Goal: Book appointment/travel/reservation

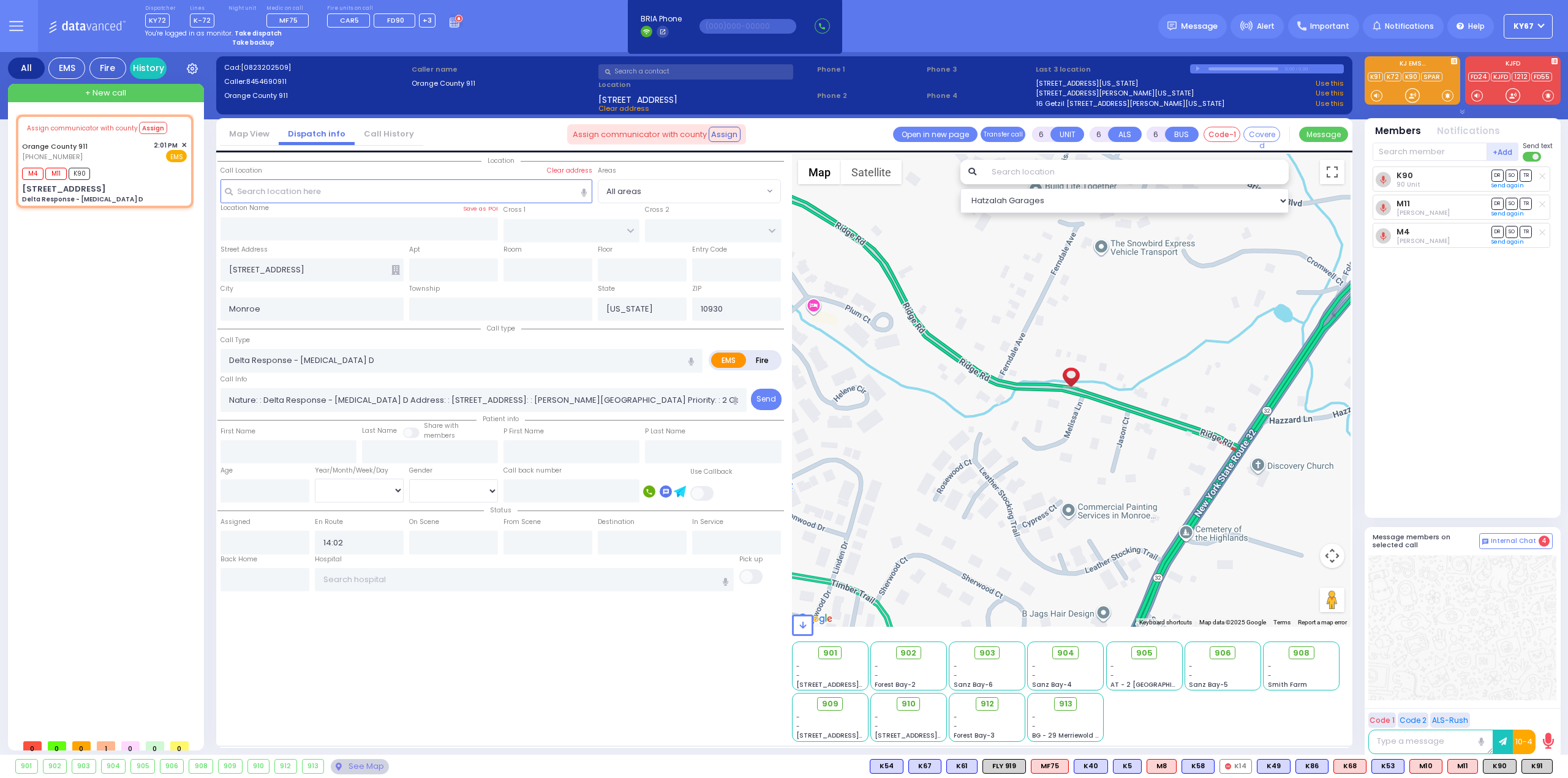
select select
click at [455, 20] on g at bounding box center [459, 19] width 9 height 9
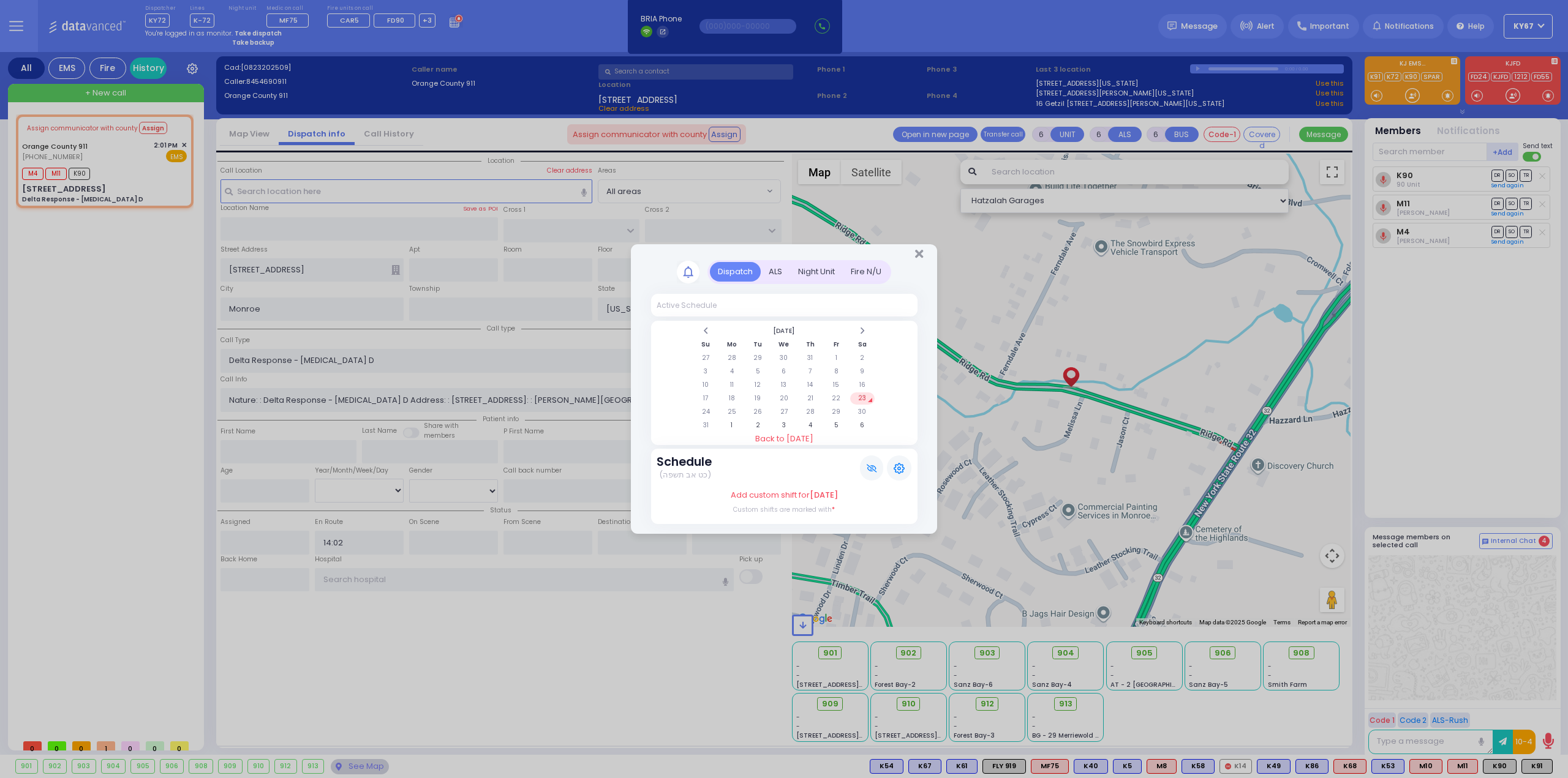
click at [441, 20] on div "Dispatch Active Schedule Su 1" at bounding box center [784, 389] width 1568 height 778
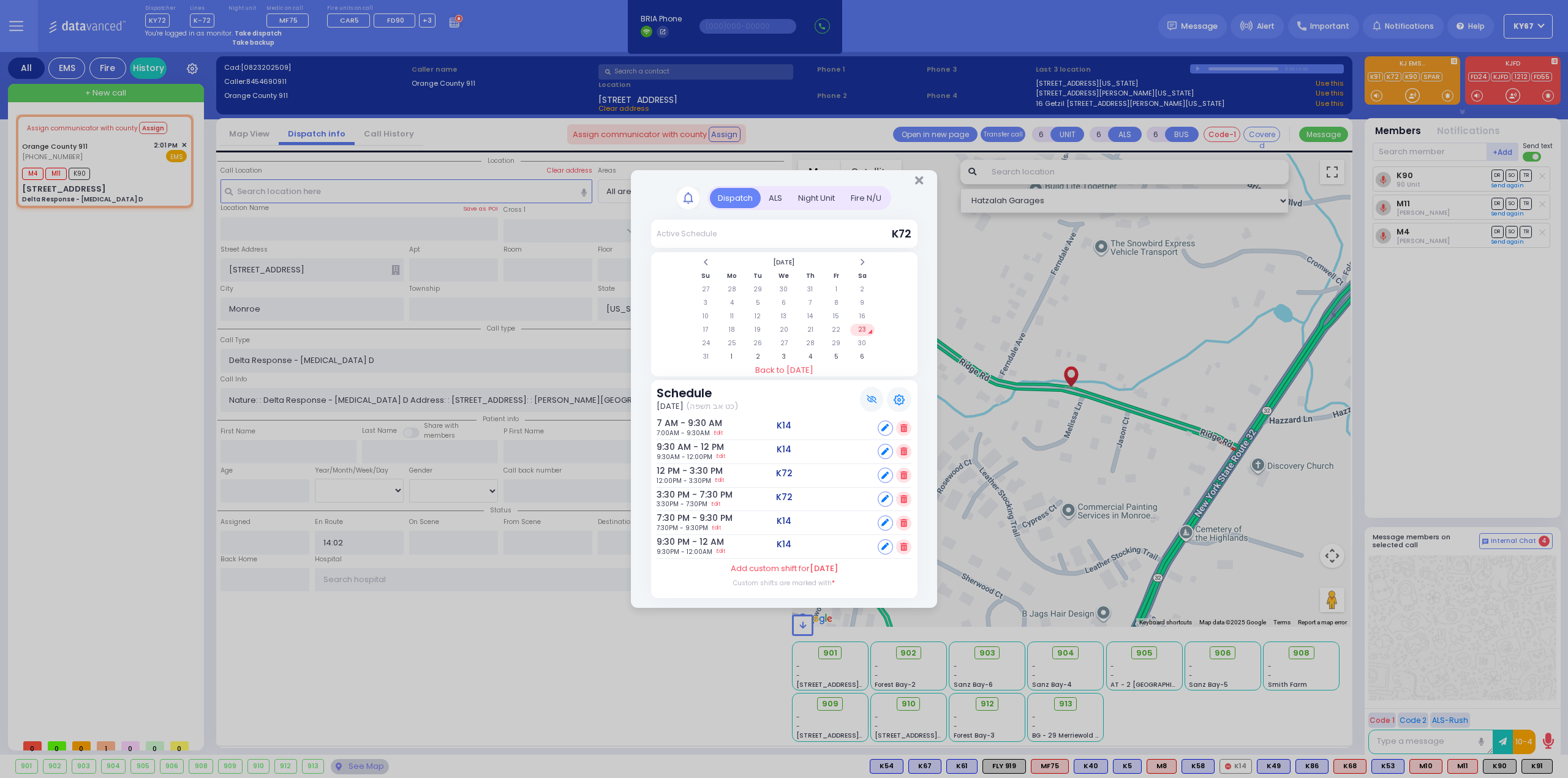
click at [864, 330] on td "23" at bounding box center [863, 330] width 25 height 13
click at [831, 328] on td "22" at bounding box center [836, 330] width 25 height 13
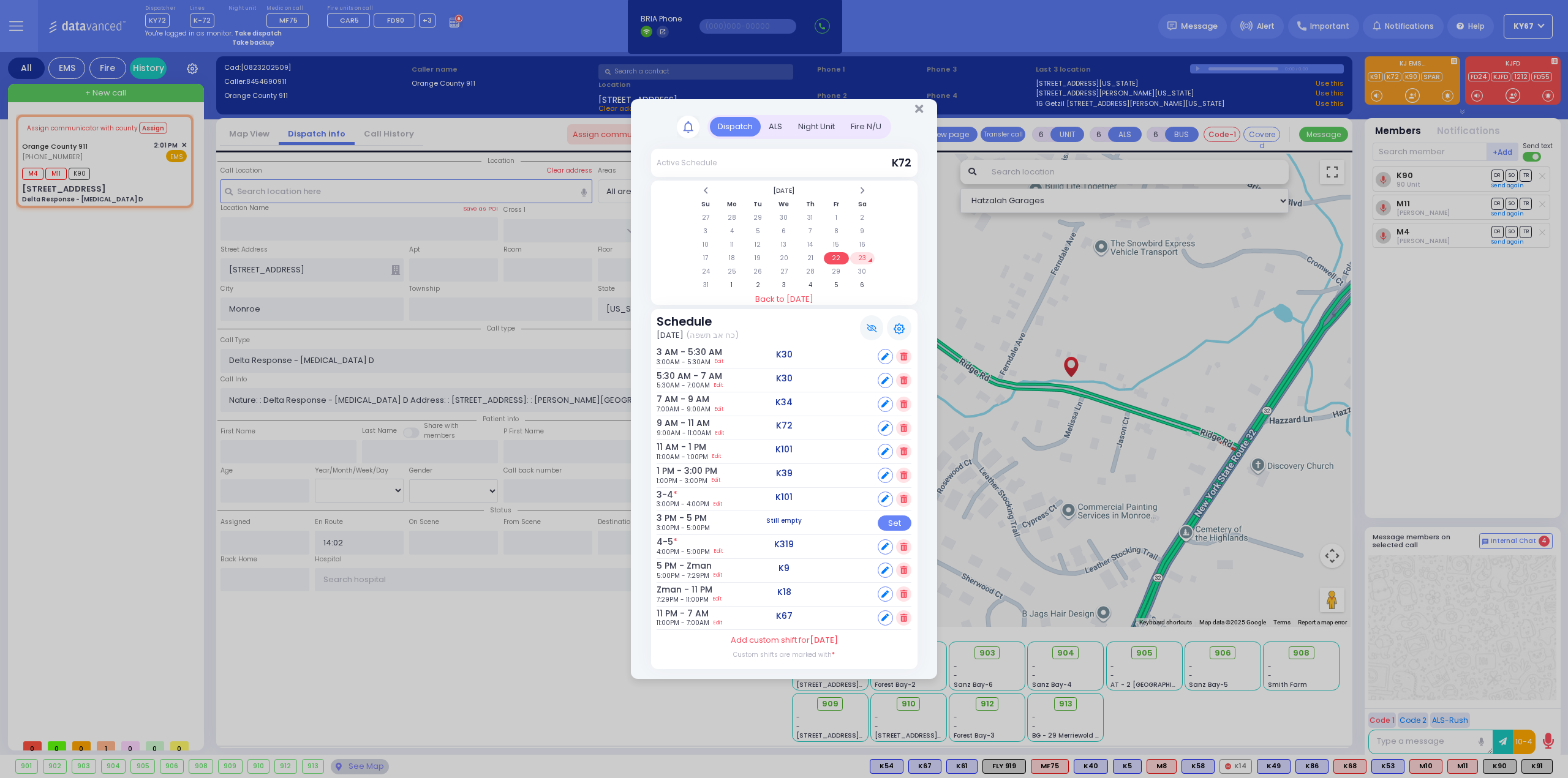
click at [862, 128] on div "Fire N/U" at bounding box center [865, 127] width 46 height 20
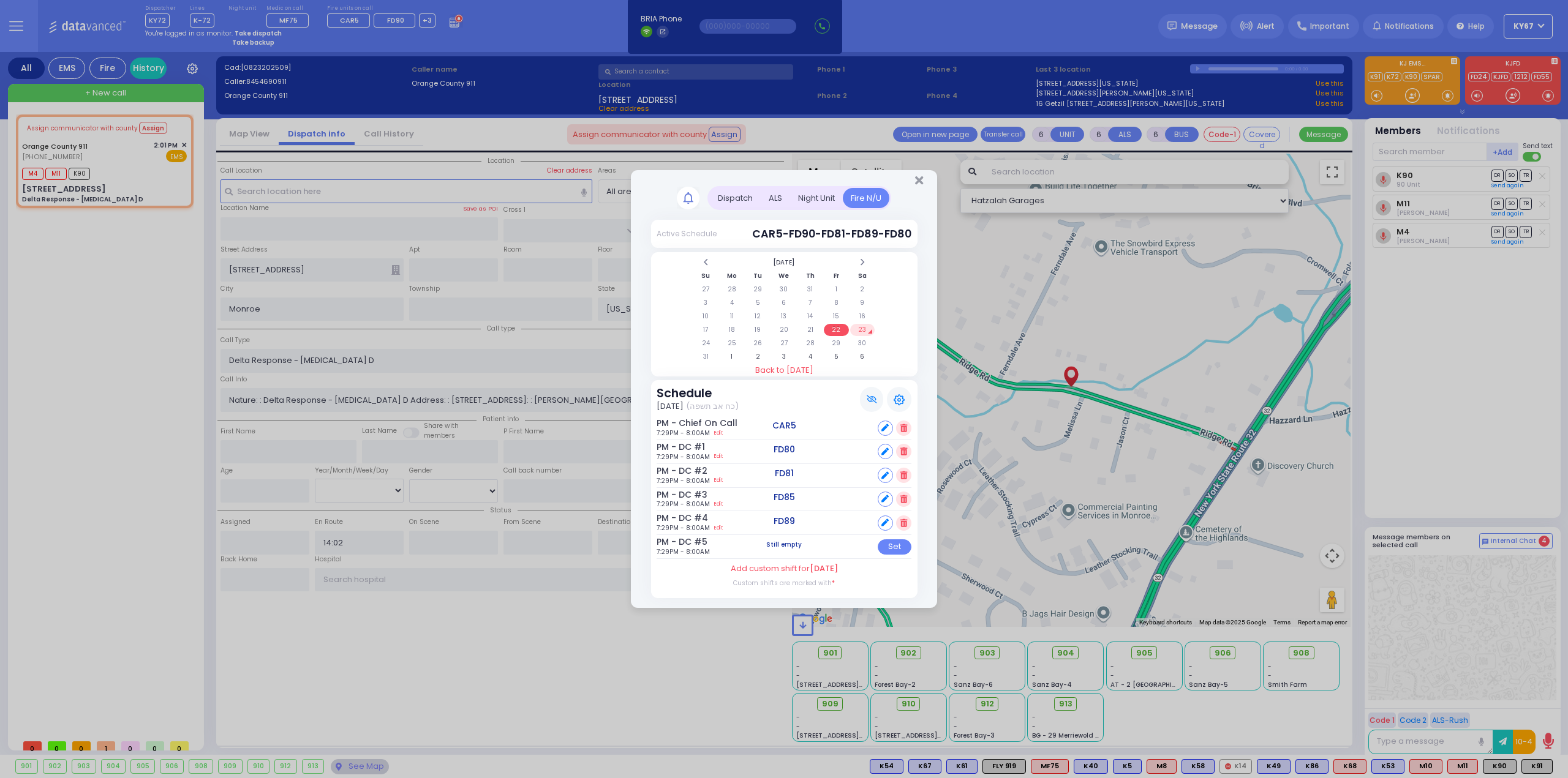
click at [867, 330] on td "23" at bounding box center [863, 330] width 25 height 13
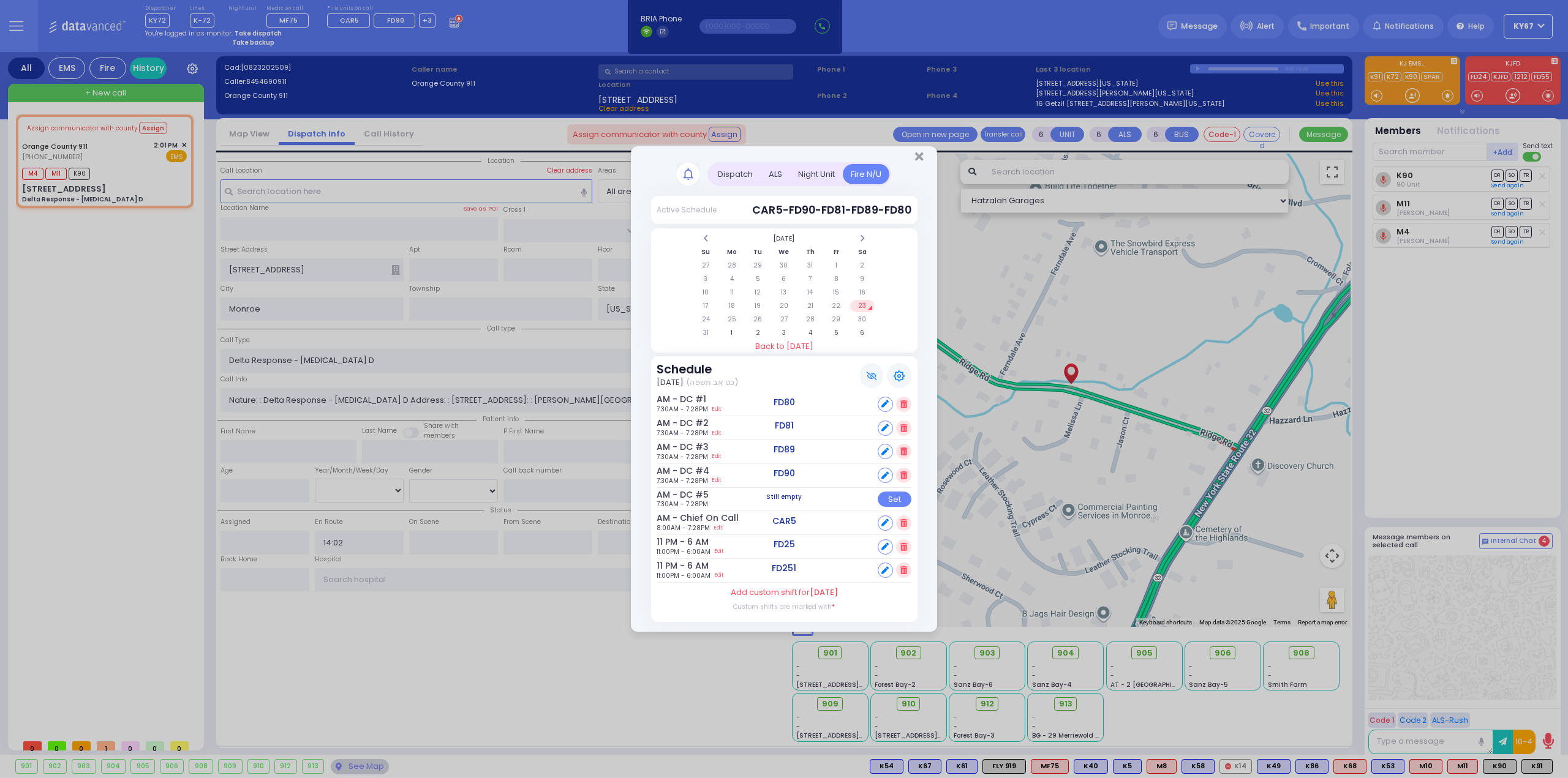
click at [895, 375] on icon at bounding box center [899, 376] width 11 height 11
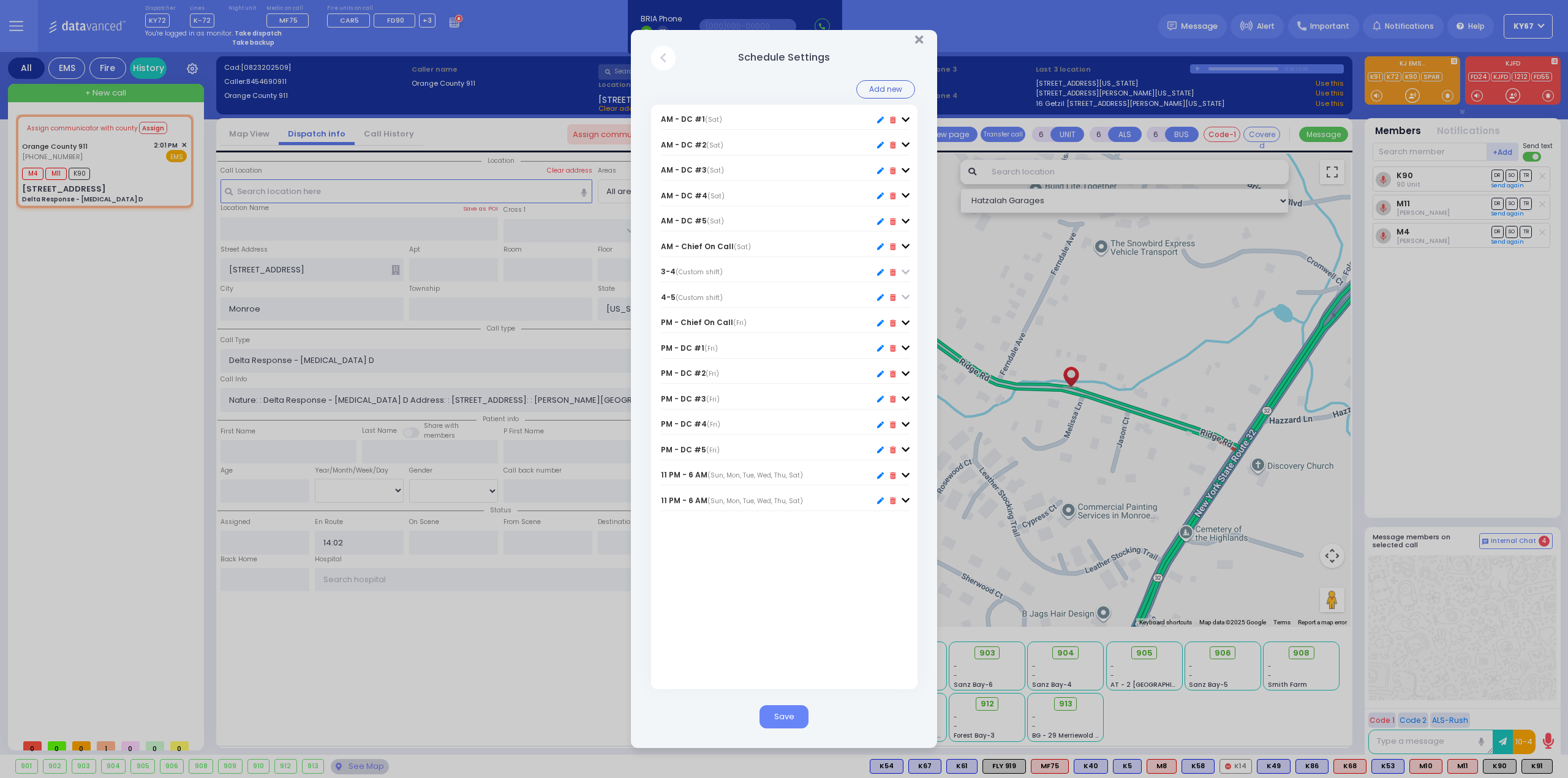
click at [651, 61] on div "Close" at bounding box center [663, 57] width 24 height 24
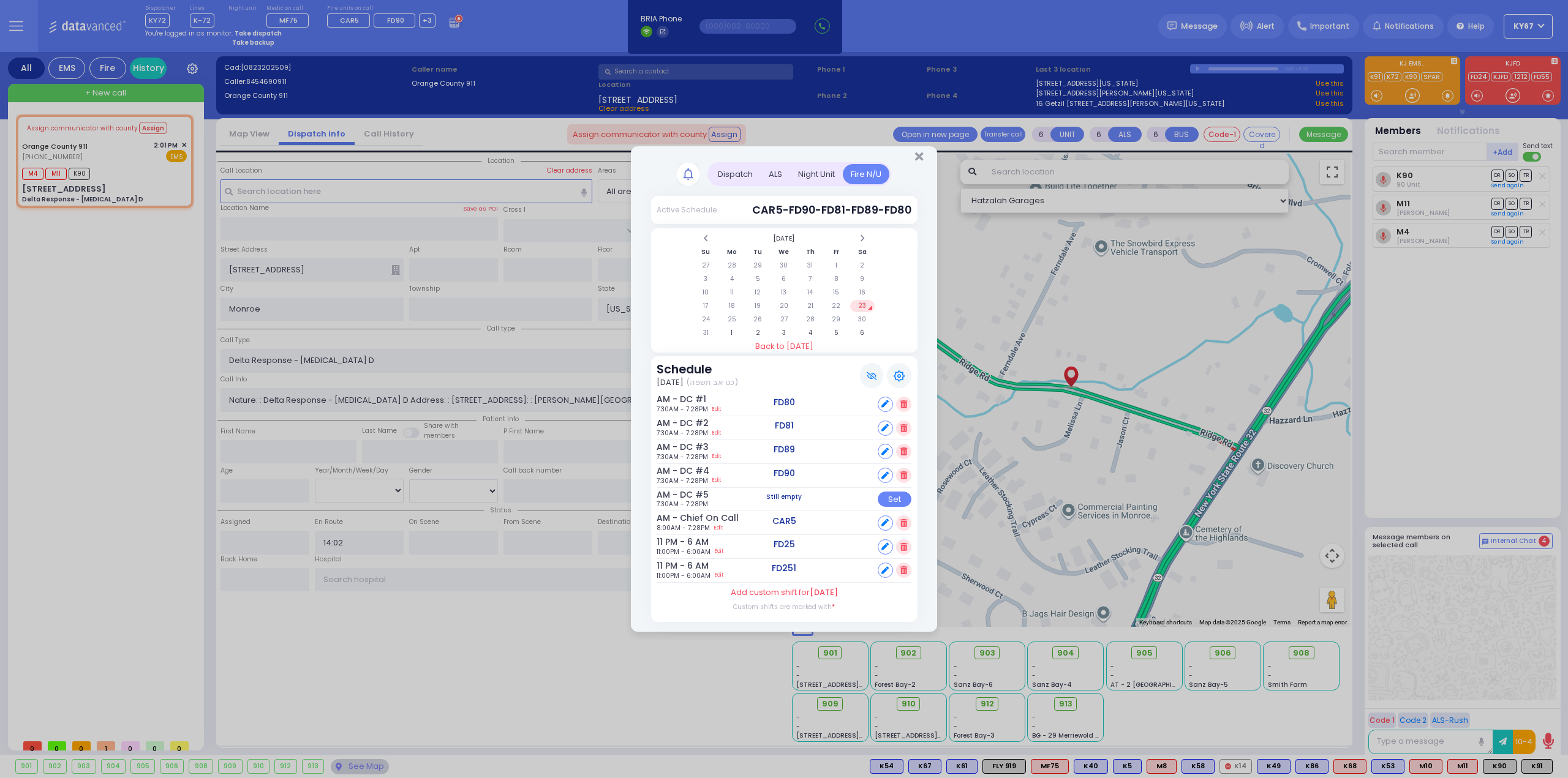
click at [731, 173] on div "Dispatch" at bounding box center [735, 175] width 51 height 20
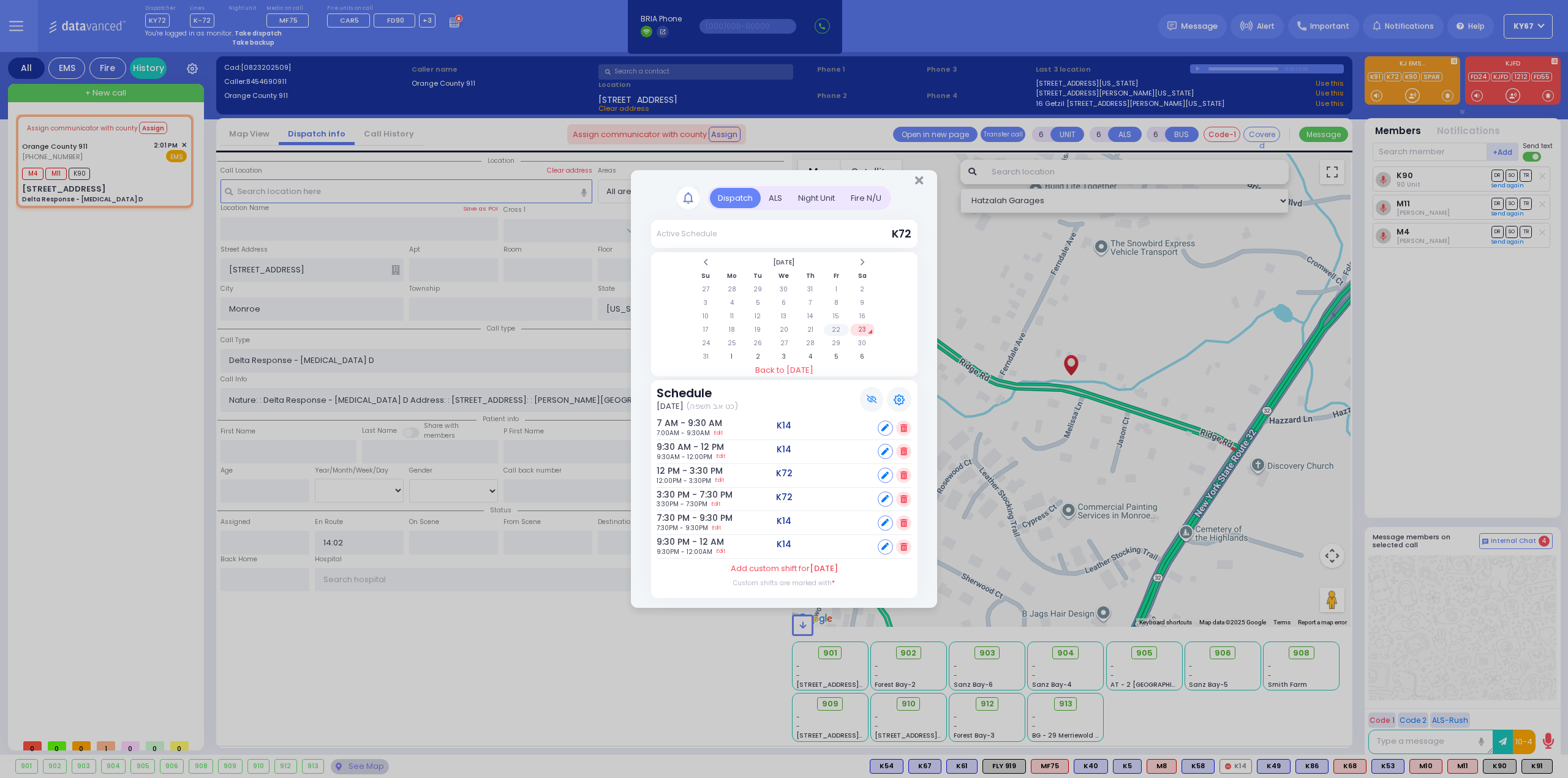
click at [833, 330] on td "22" at bounding box center [836, 330] width 25 height 13
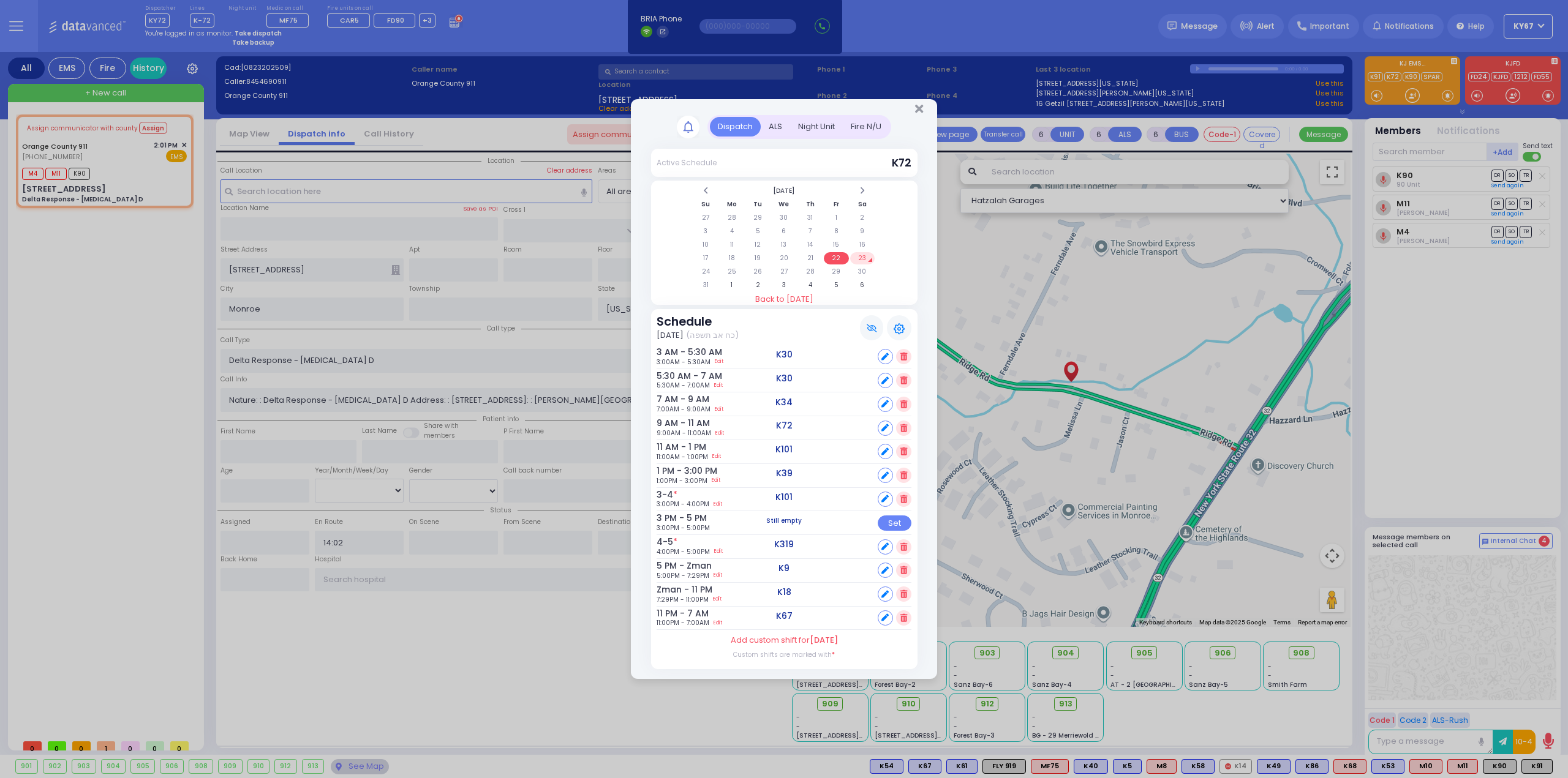
click at [906, 330] on div at bounding box center [898, 328] width 24 height 25
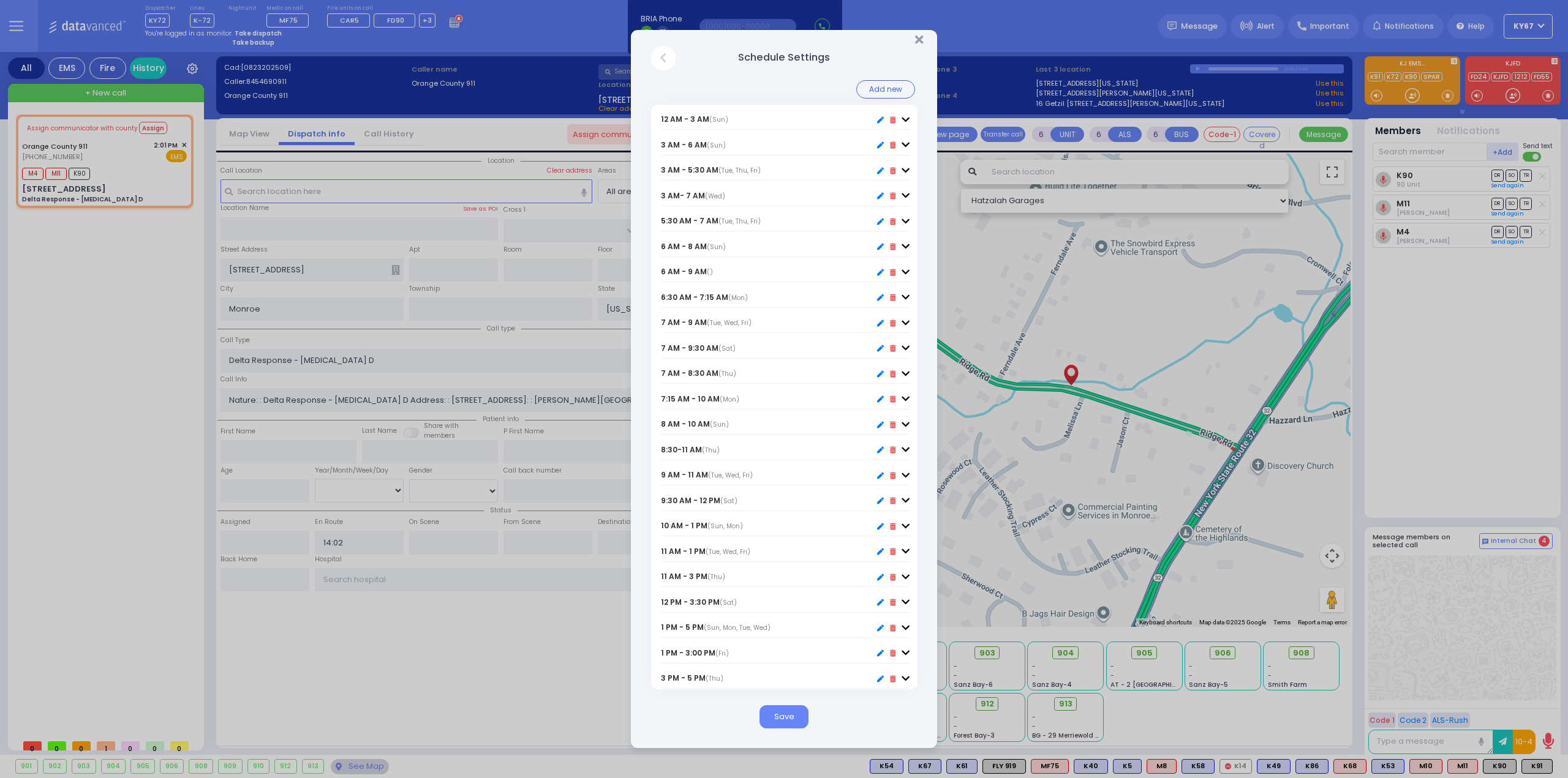
click at [662, 57] on icon "Close" at bounding box center [662, 57] width 7 height 11
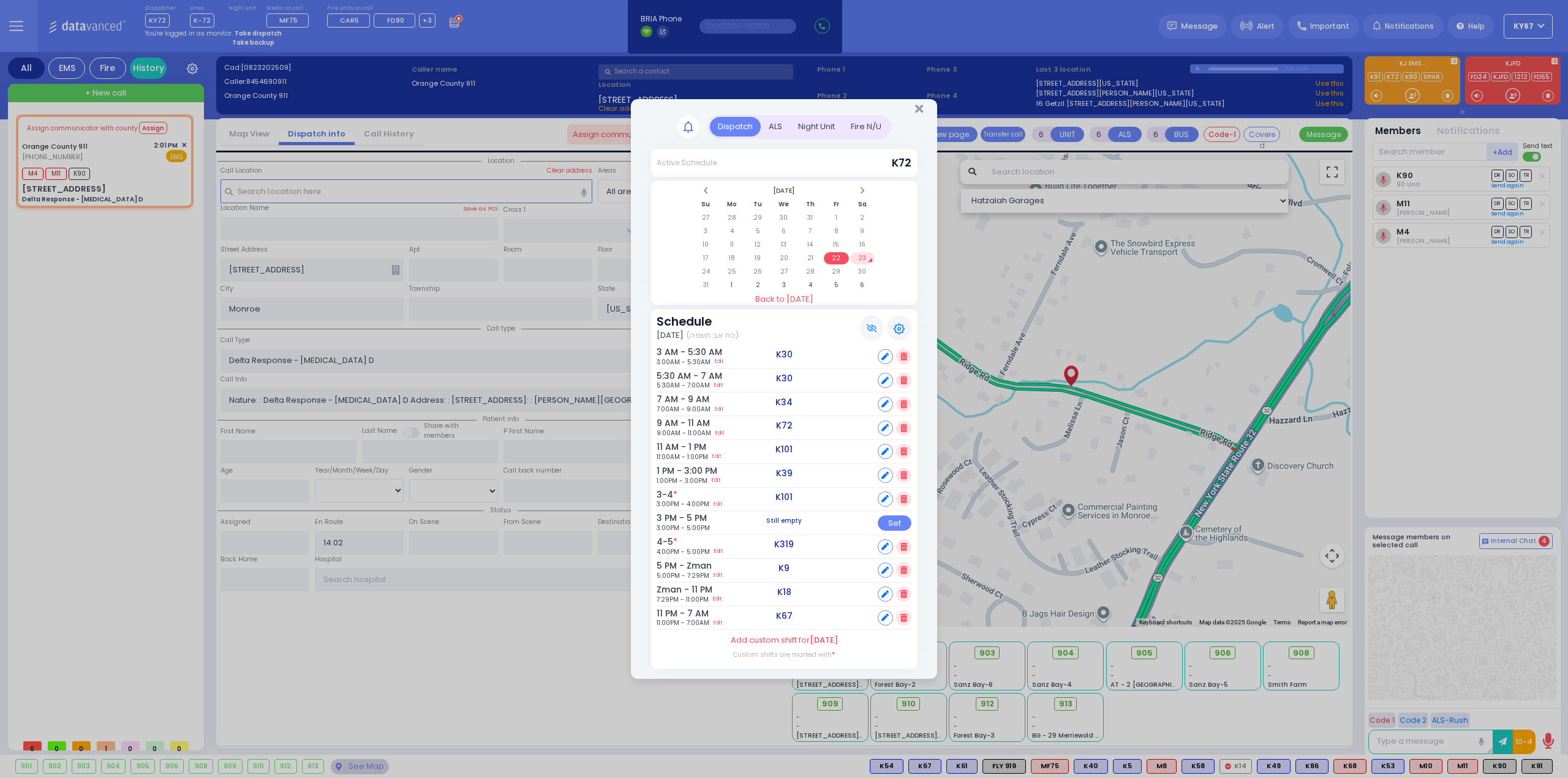
click at [874, 127] on div "Fire N/U" at bounding box center [865, 127] width 46 height 20
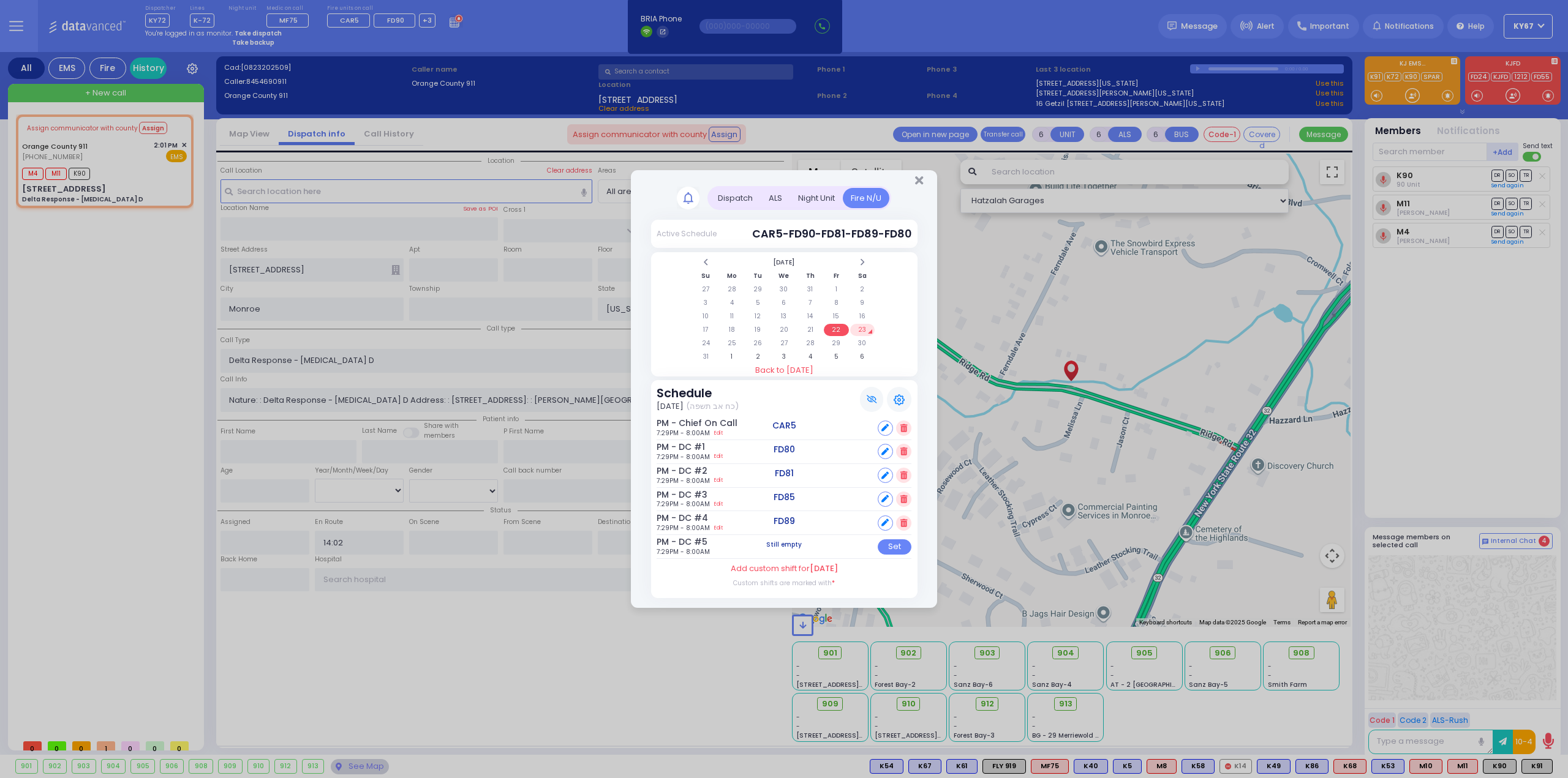
click at [911, 183] on div at bounding box center [784, 178] width 306 height 16
click at [917, 181] on icon "Close" at bounding box center [919, 181] width 8 height 13
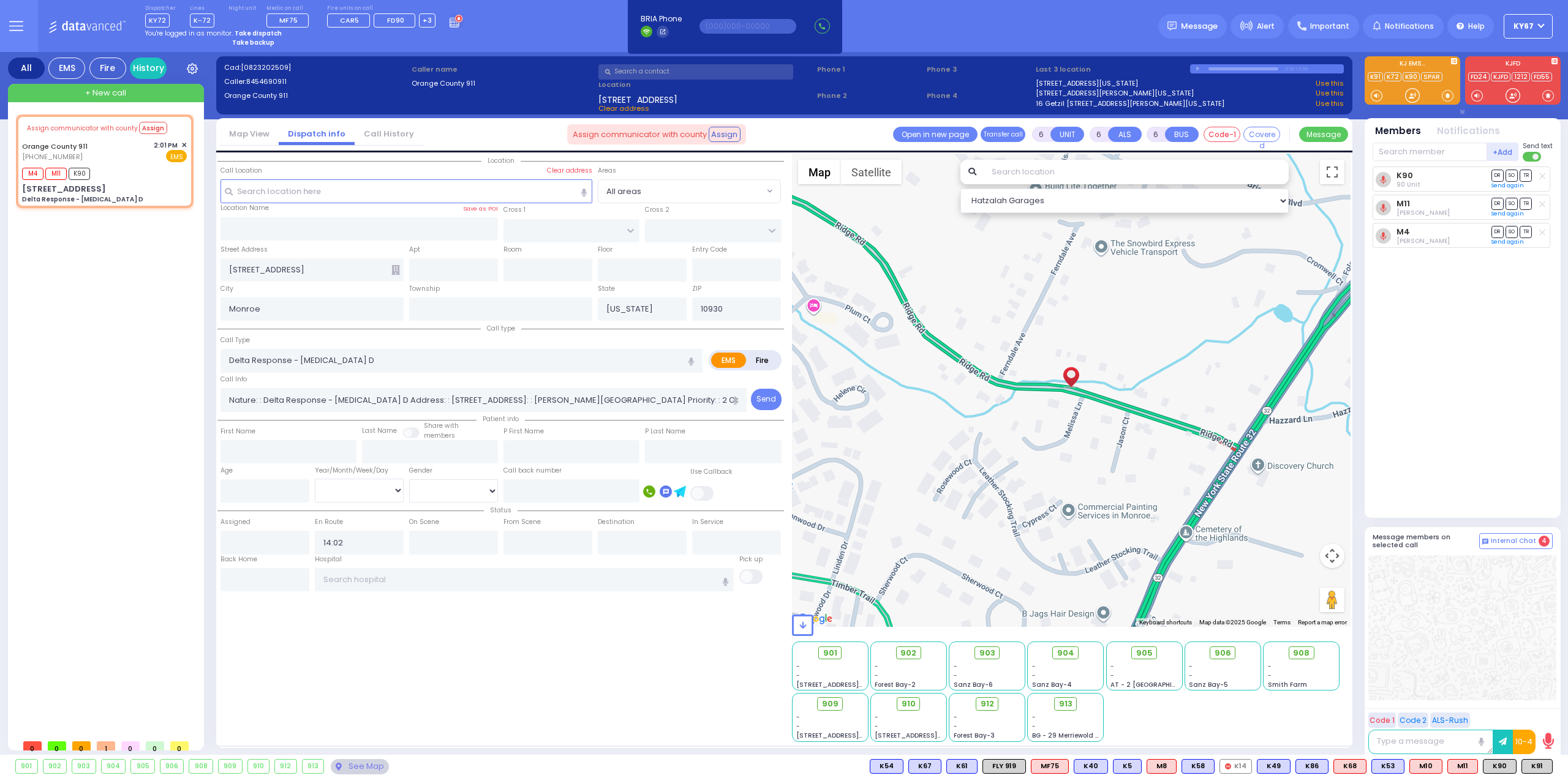
click at [657, 651] on div "Location ZIP" at bounding box center [500, 448] width 566 height 588
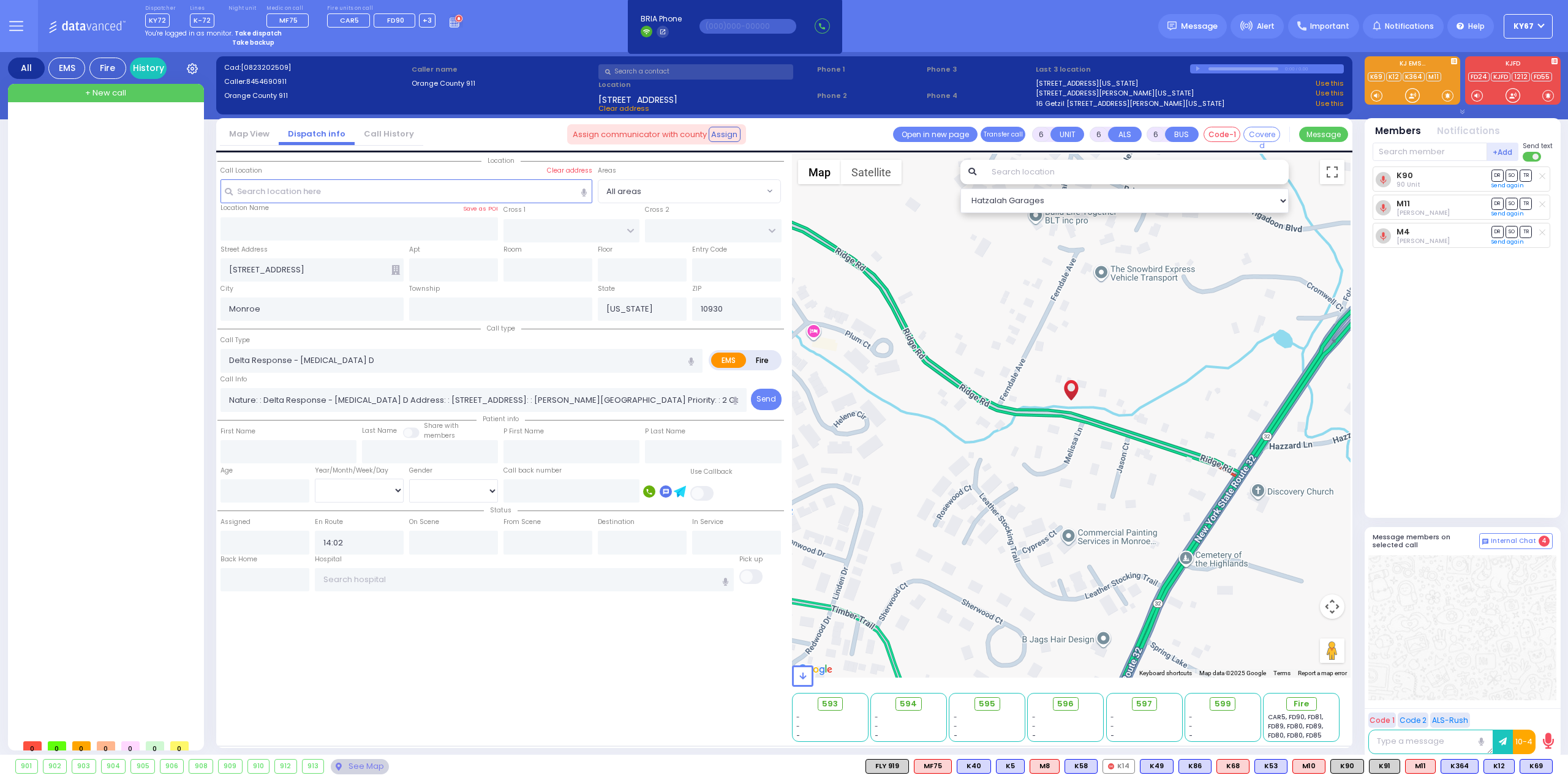
click at [539, 25] on div "Dispatcher KY72 K72 shift has started. Are you K72 ? K-72" at bounding box center [784, 26] width 1568 height 52
